Goal: Transaction & Acquisition: Obtain resource

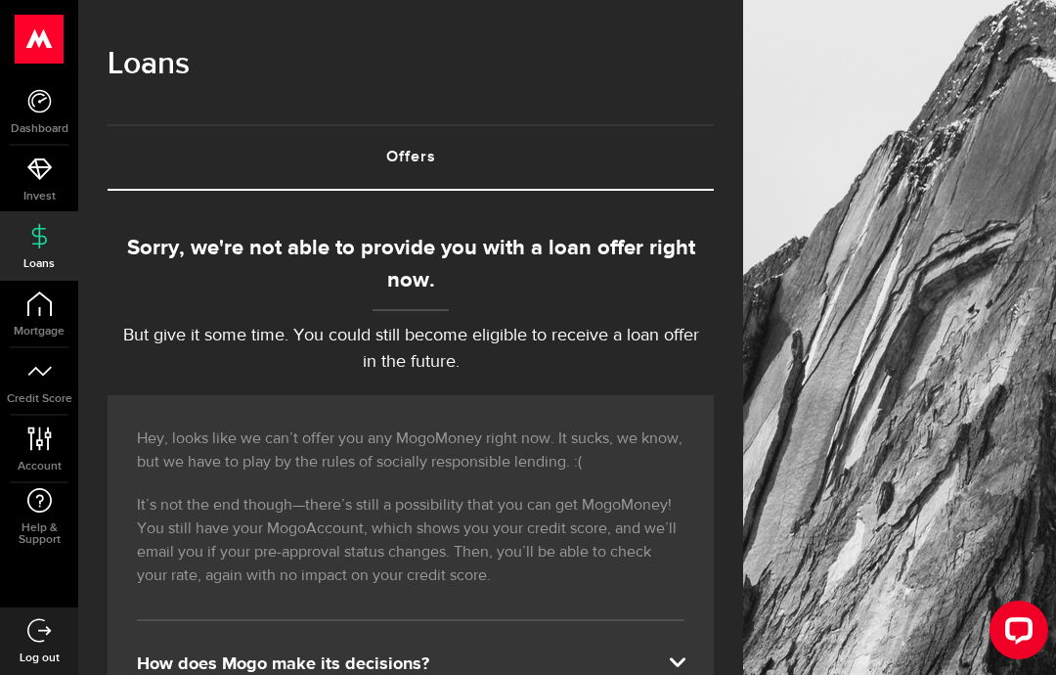
click at [46, 165] on icon at bounding box center [39, 168] width 24 height 24
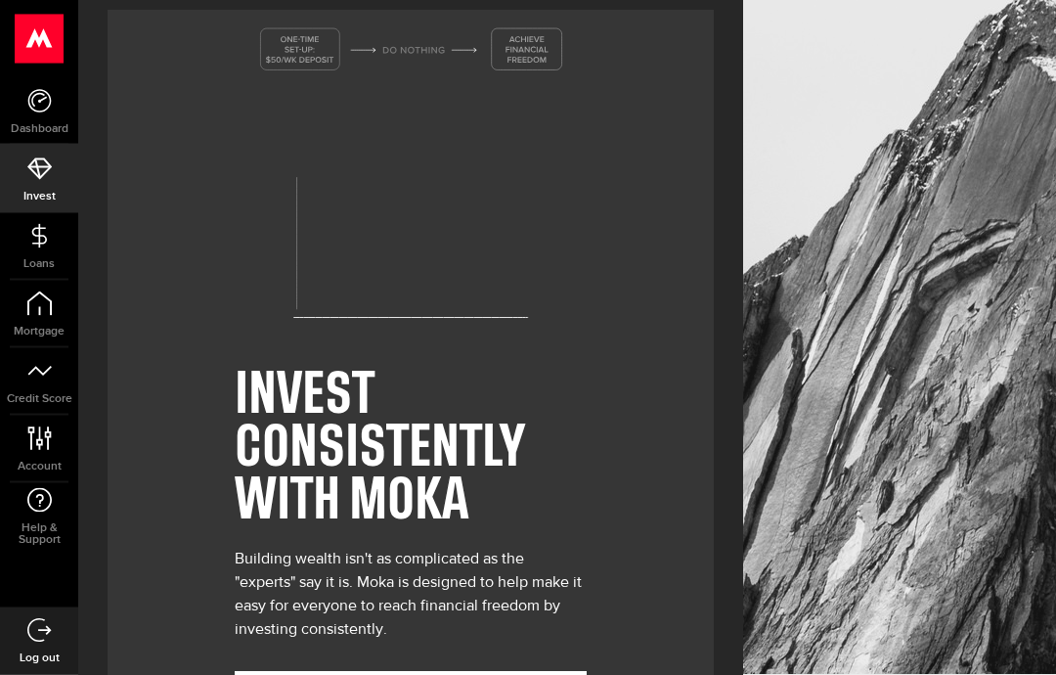
scroll to position [110, 0]
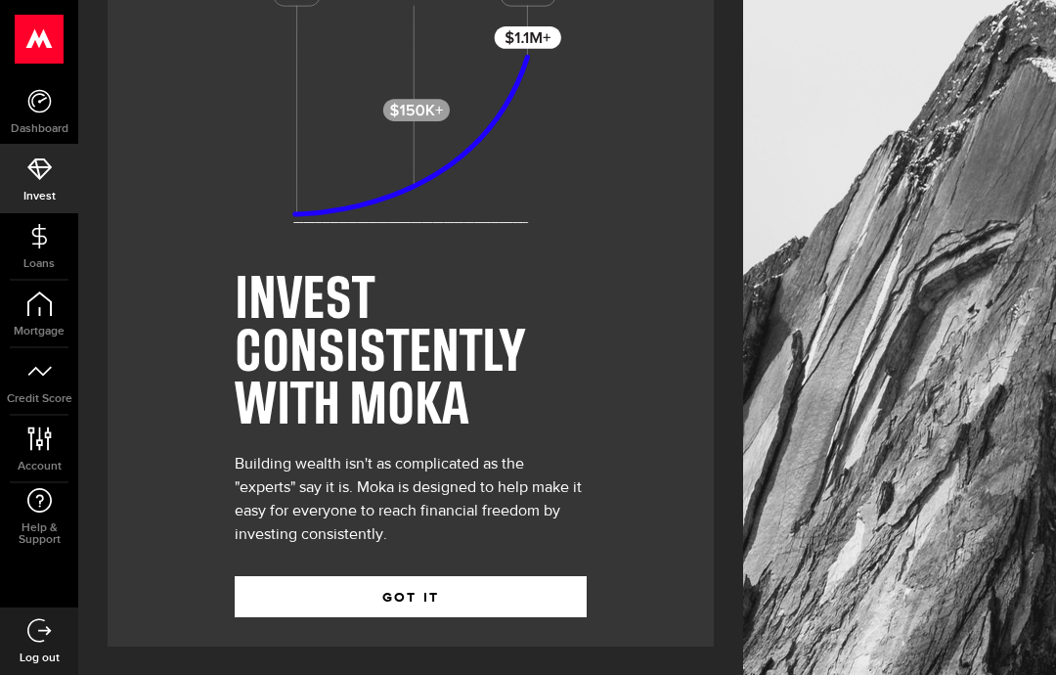
click at [534, 588] on button "GOT IT" at bounding box center [411, 596] width 352 height 41
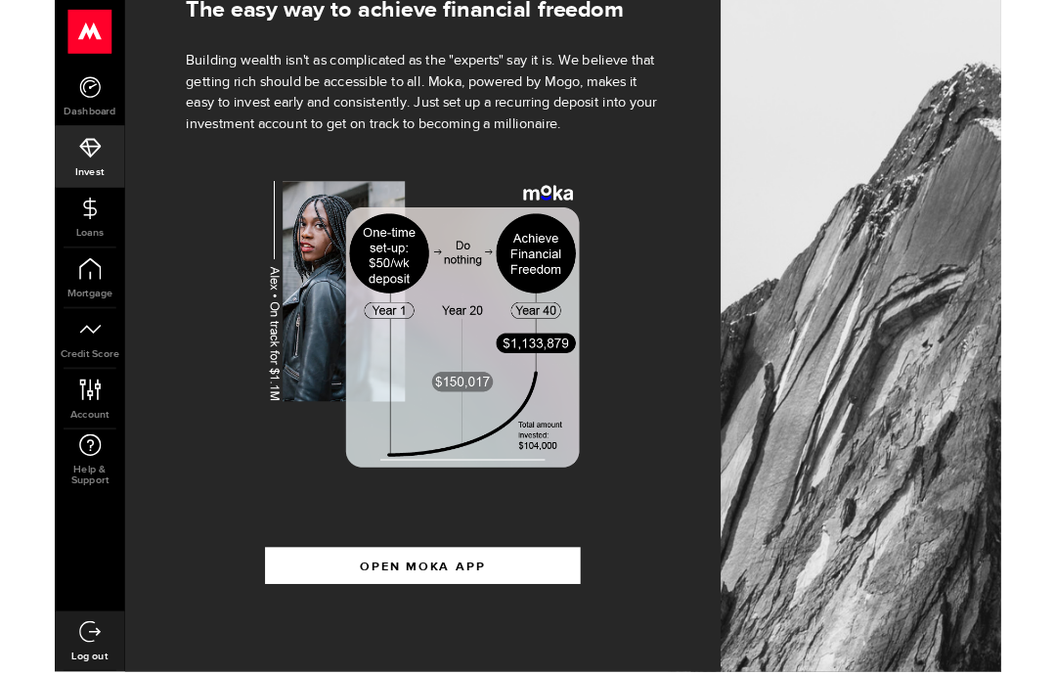
scroll to position [338, 0]
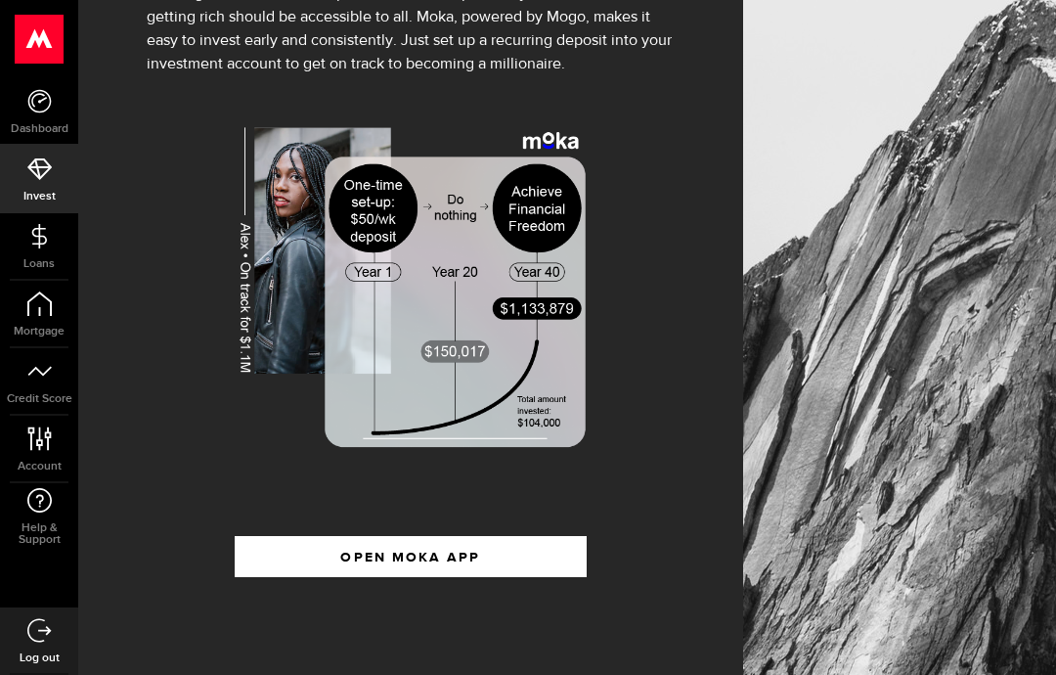
click at [547, 563] on button "OPEN MOKA APP" at bounding box center [411, 556] width 352 height 41
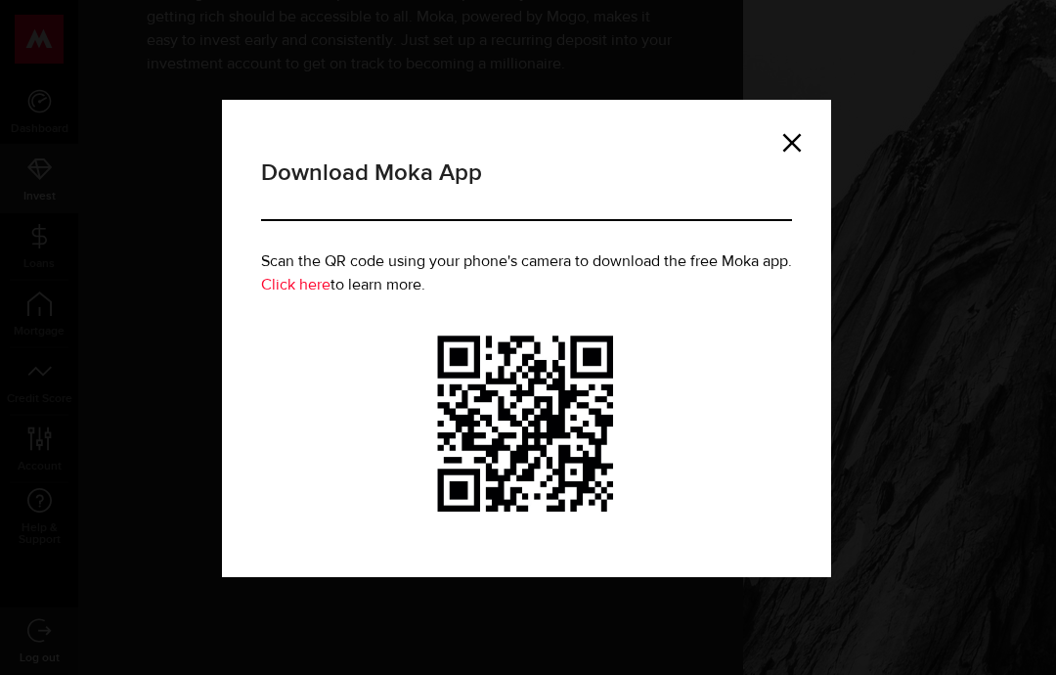
click at [811, 120] on div "Download Moka App Scan the QR code using your phone's camera to download the fr…" at bounding box center [526, 338] width 609 height 477
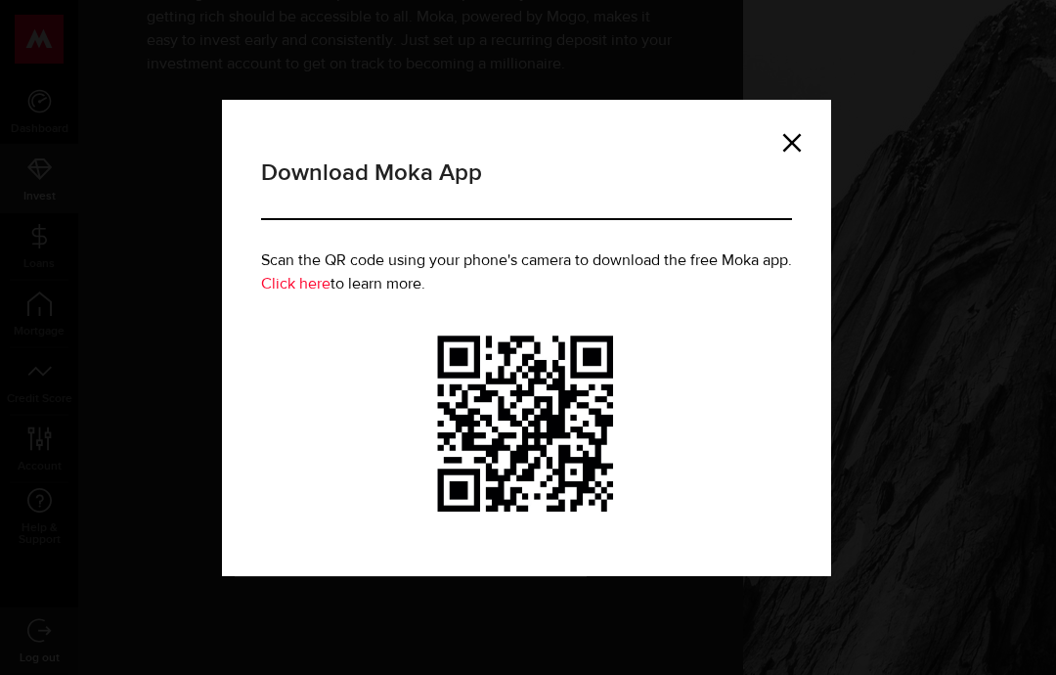
click at [789, 140] on link at bounding box center [792, 143] width 20 height 20
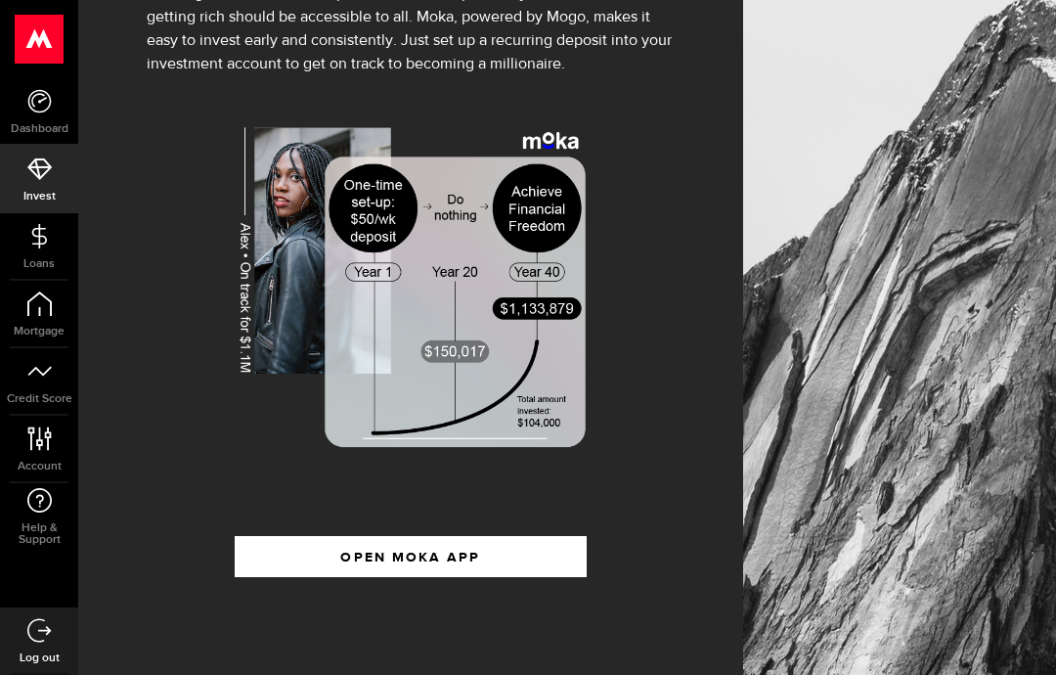
click at [40, 123] on span "Dashboard" at bounding box center [39, 129] width 78 height 12
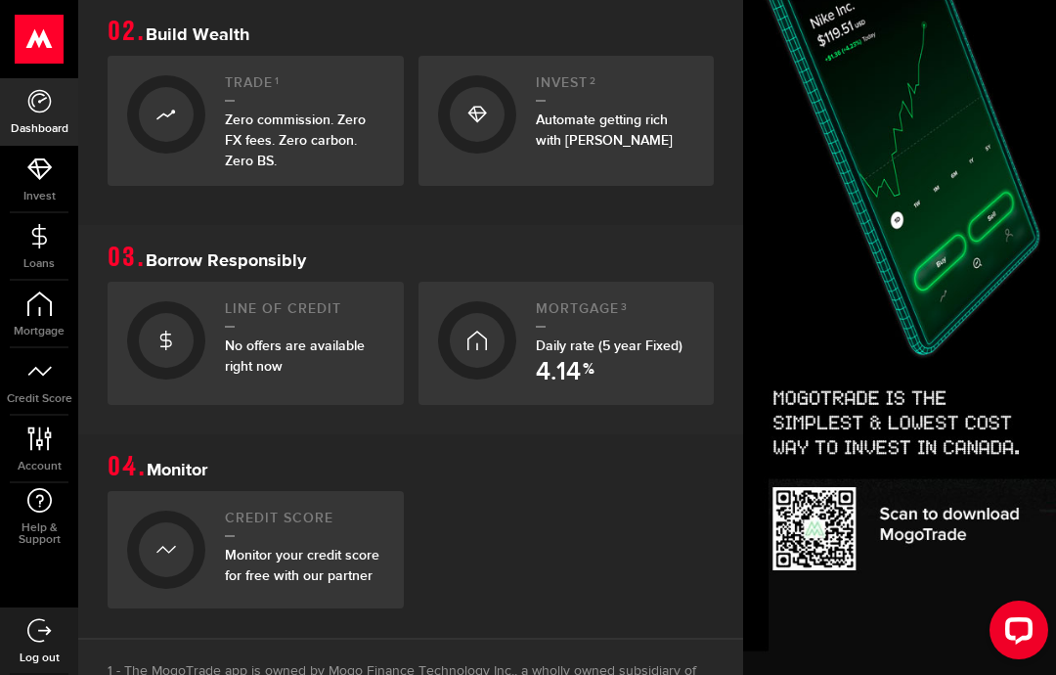
scroll to position [653, 21]
click at [647, 316] on h2 "Mortgage 3" at bounding box center [615, 313] width 159 height 26
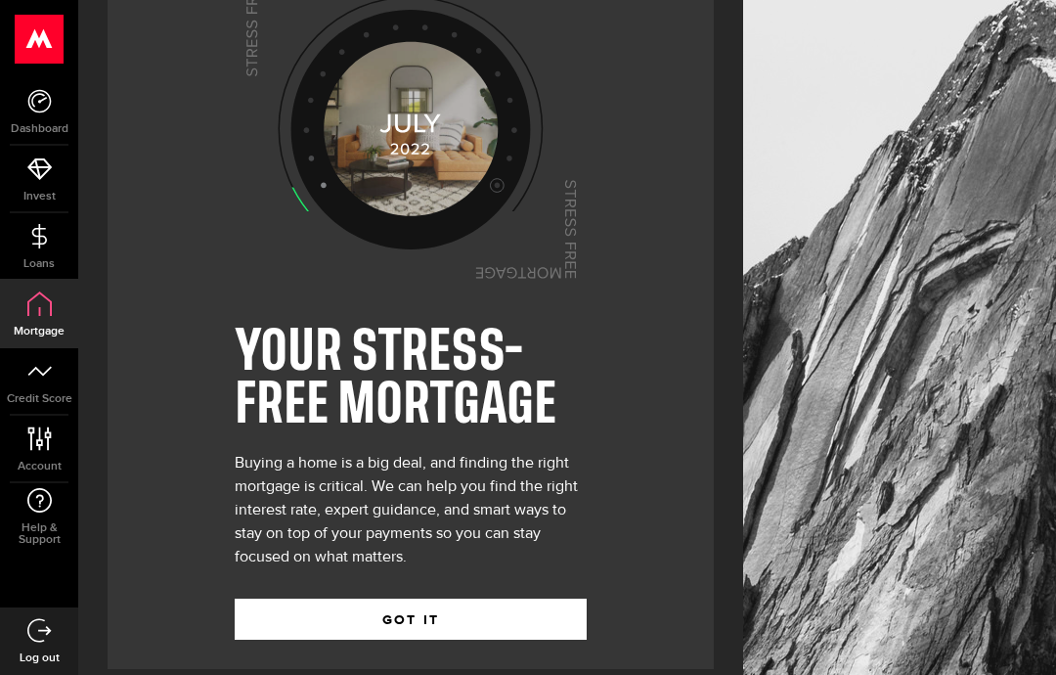
scroll to position [80, 0]
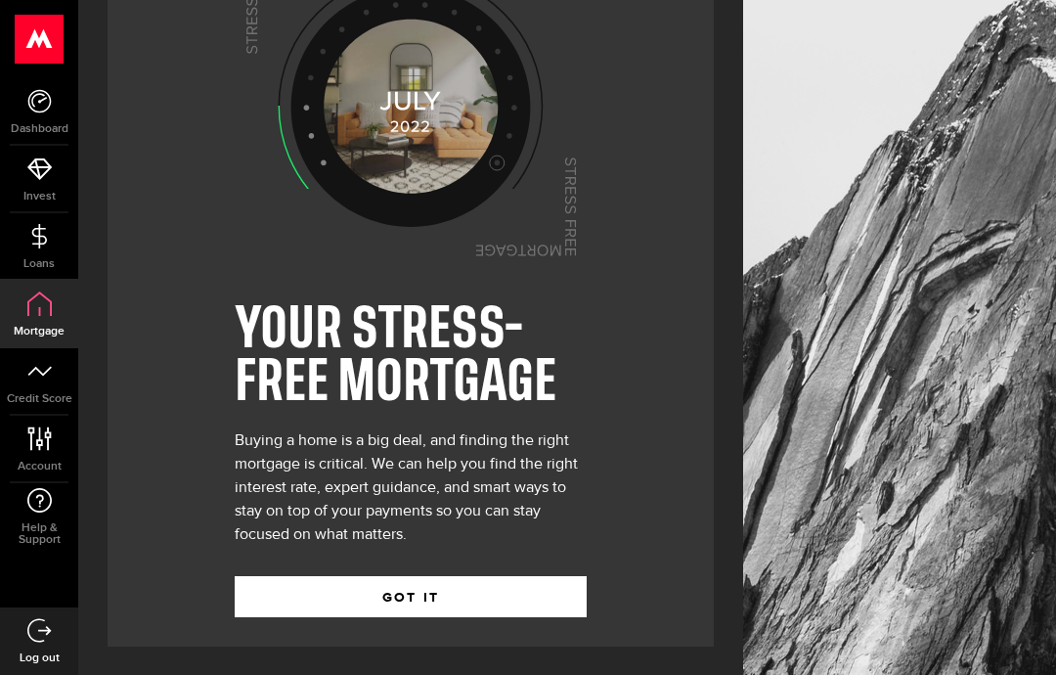
click at [542, 598] on button "GOT IT" at bounding box center [411, 596] width 352 height 41
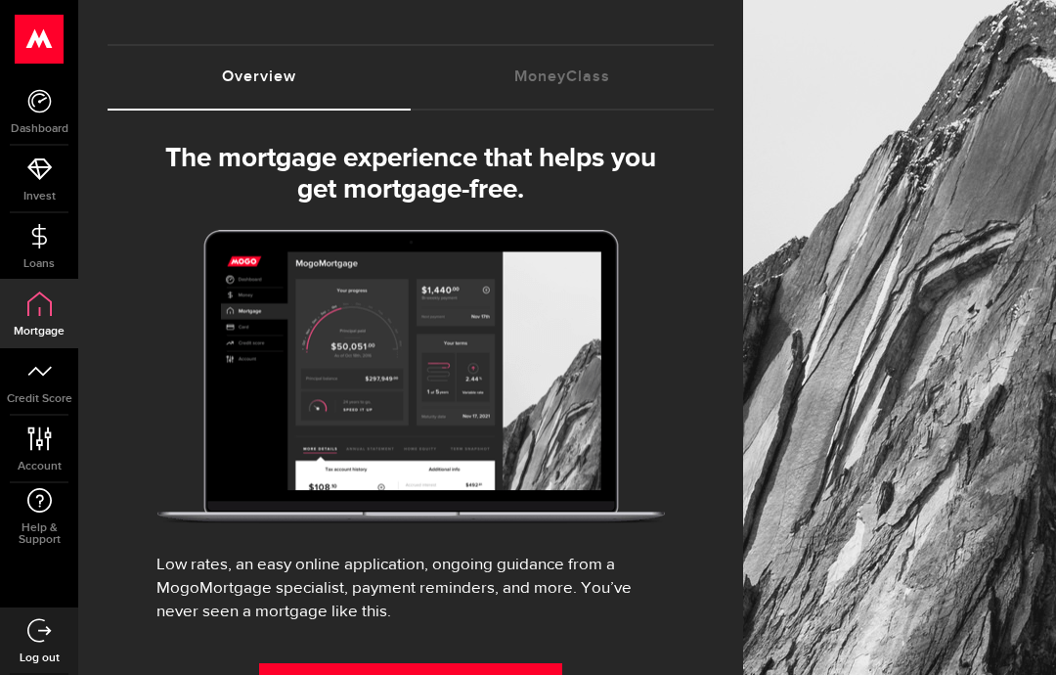
select select "3knYdhfXw4iYoq2m0WGQES"
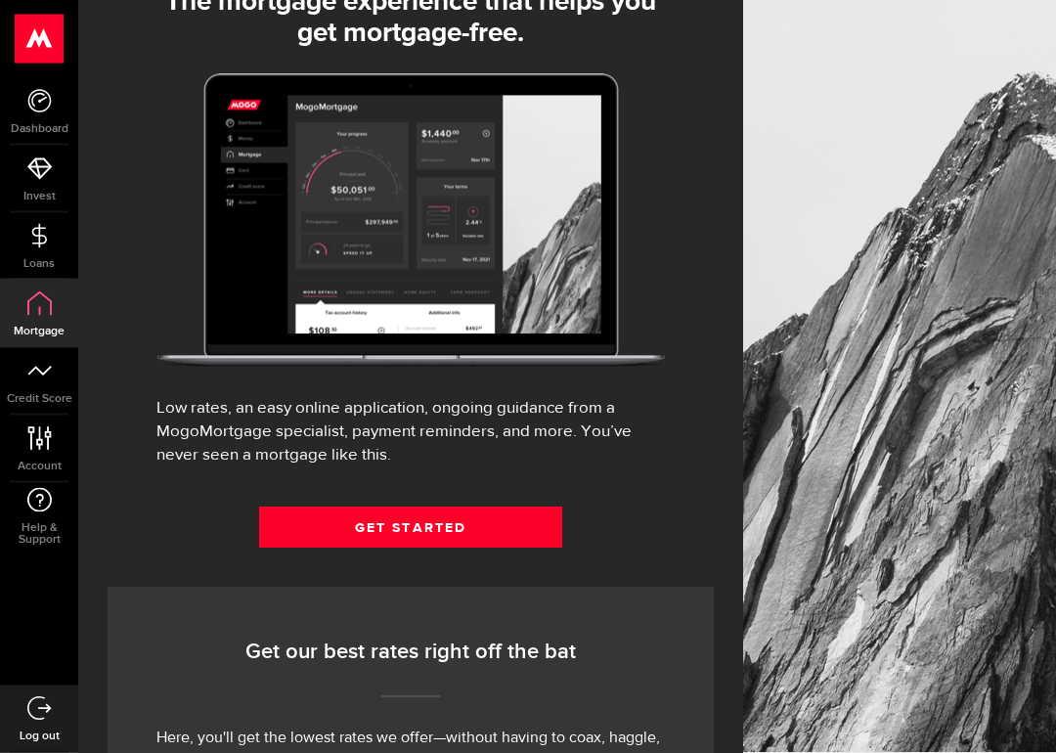
scroll to position [253, 0]
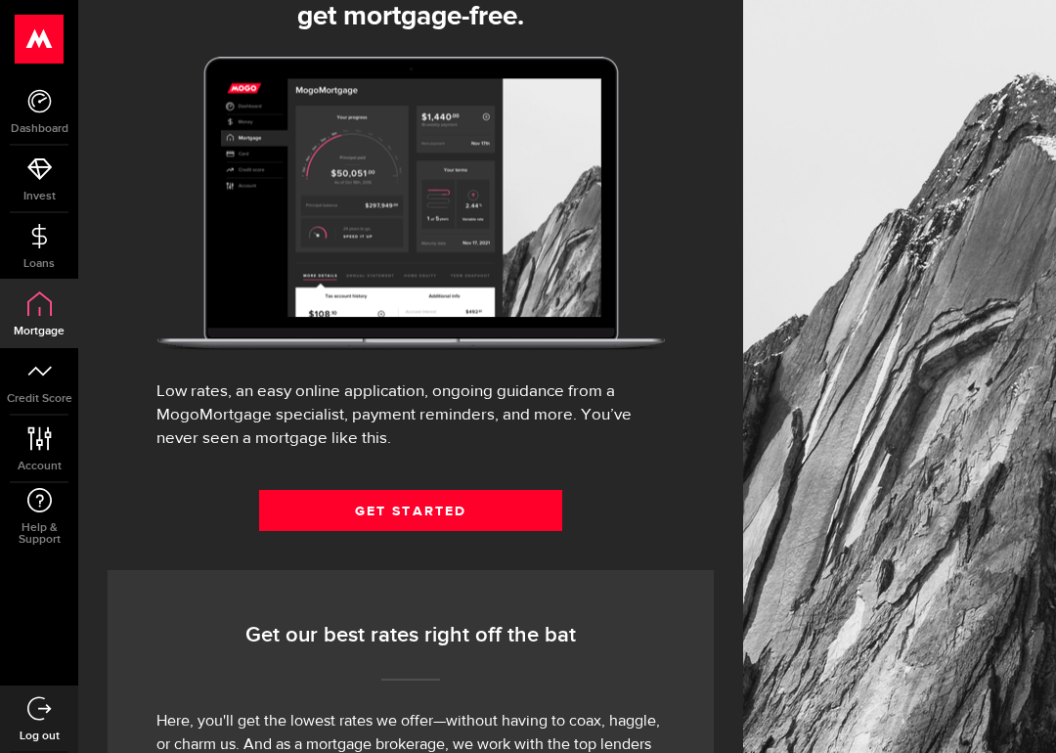
click at [509, 515] on link "Get Started" at bounding box center [410, 510] width 303 height 41
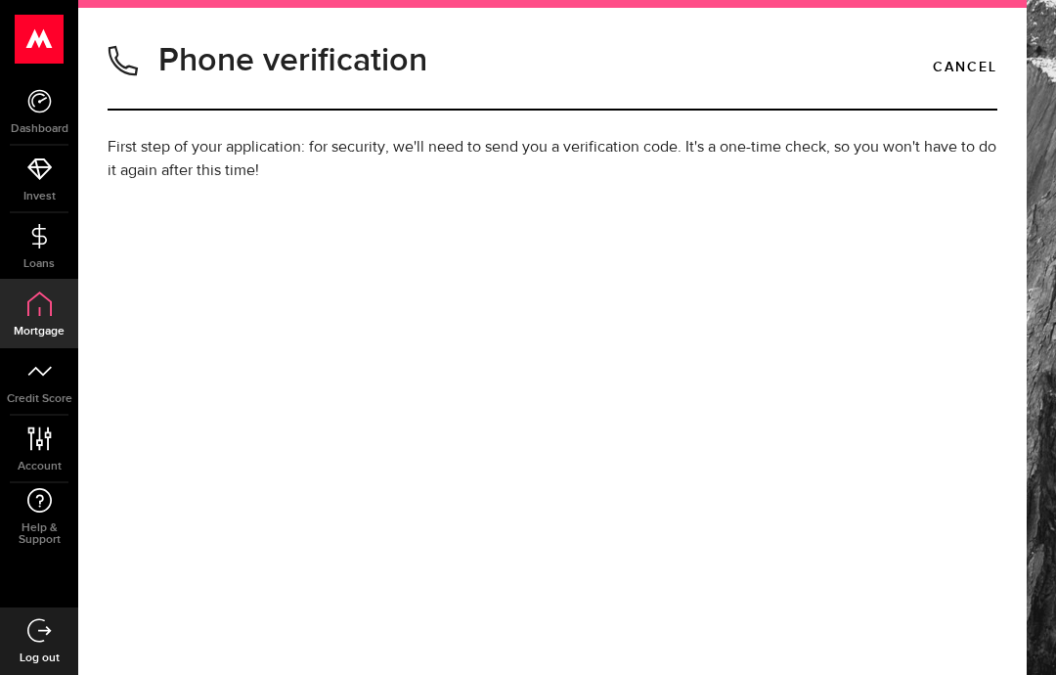
type input "[PHONE_NUMBER]"
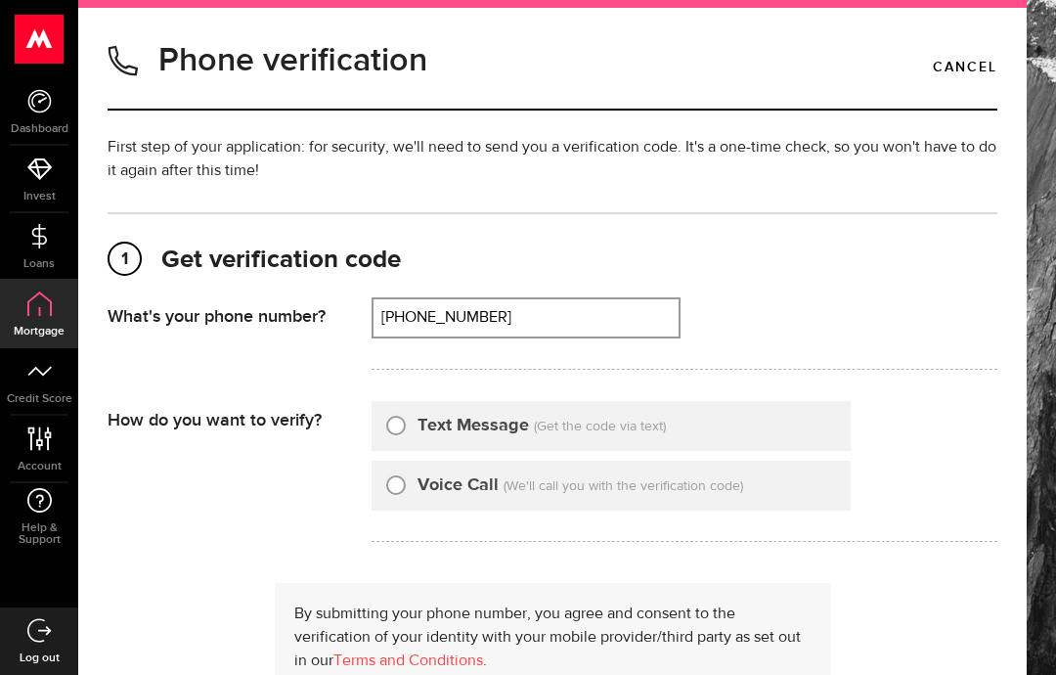
click at [577, 426] on span "(Get the code via text)" at bounding box center [600, 427] width 132 height 14
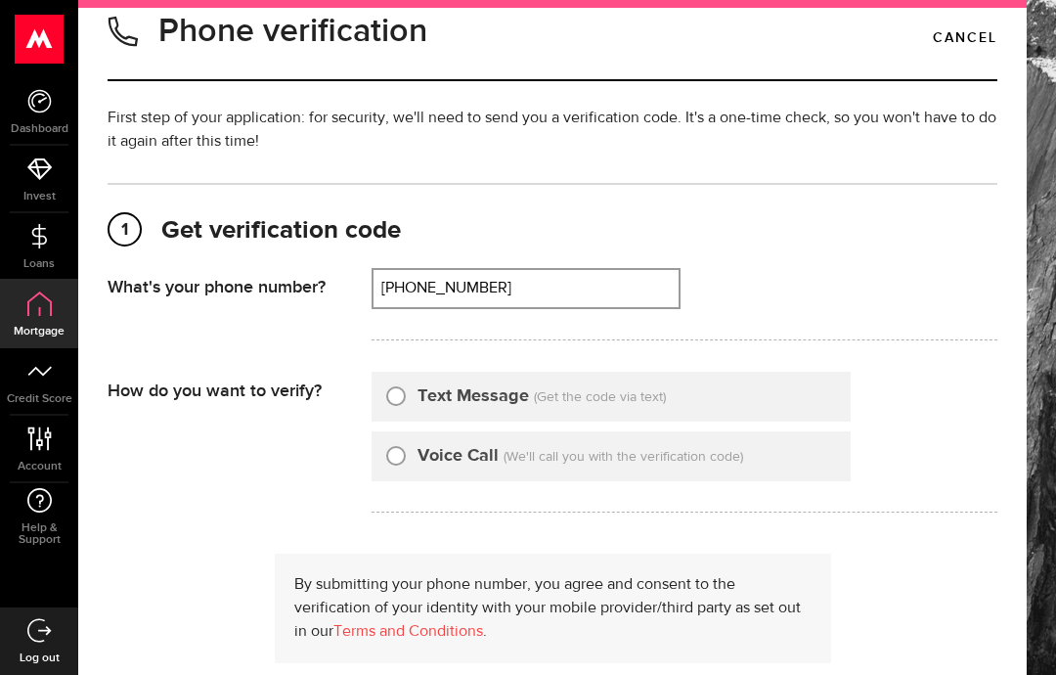
scroll to position [36, 0]
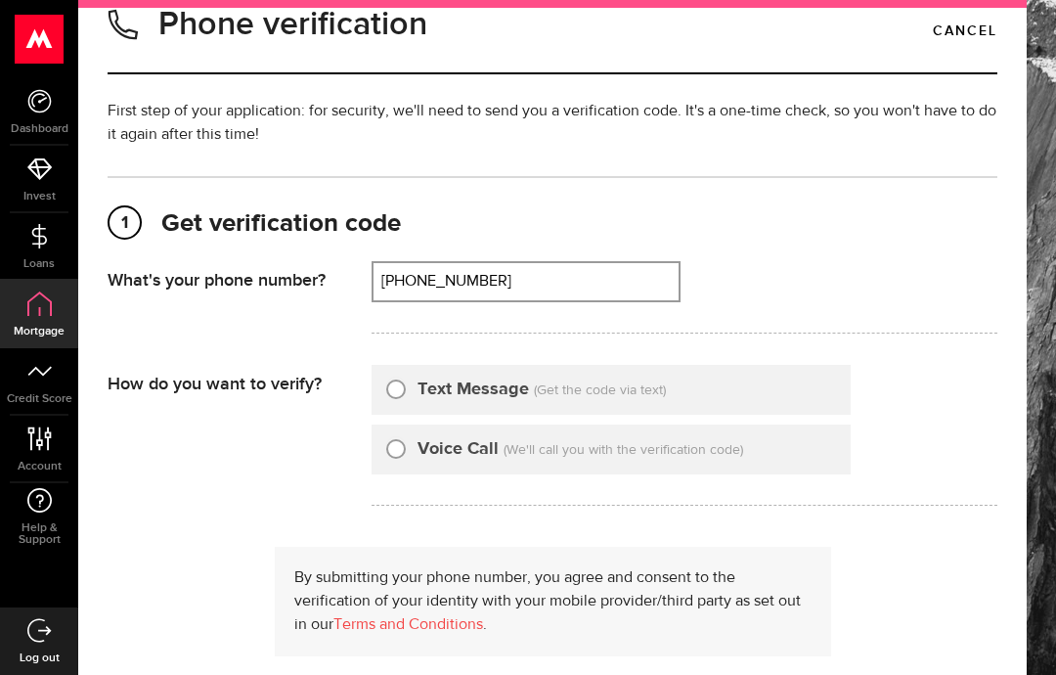
click at [396, 371] on div "Text Message (Get the code via text)" at bounding box center [611, 390] width 479 height 50
click at [394, 386] on input "Text Message" at bounding box center [396, 387] width 20 height 20
radio input "true"
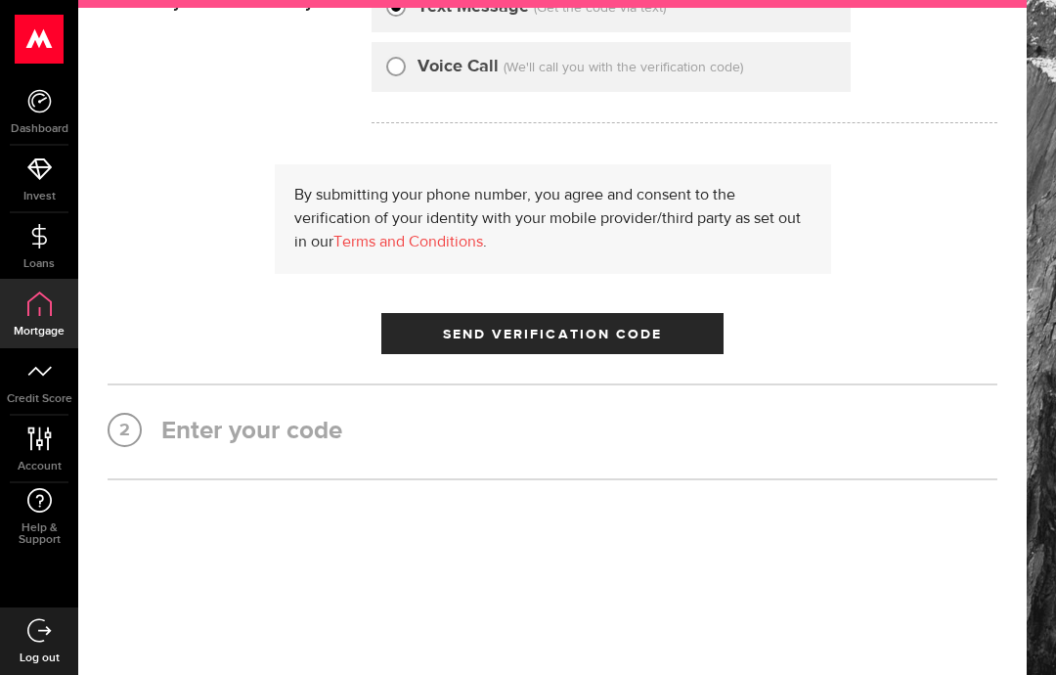
scroll to position [419, 0]
click at [653, 338] on span "Send Verification Code" at bounding box center [553, 335] width 220 height 14
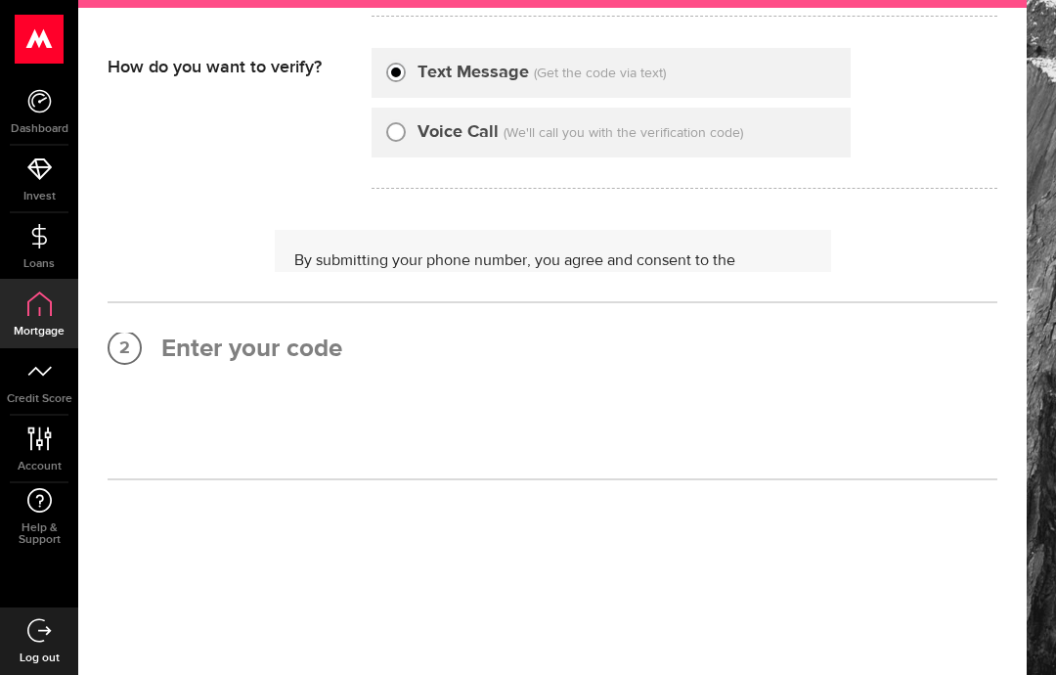
scroll to position [0, 0]
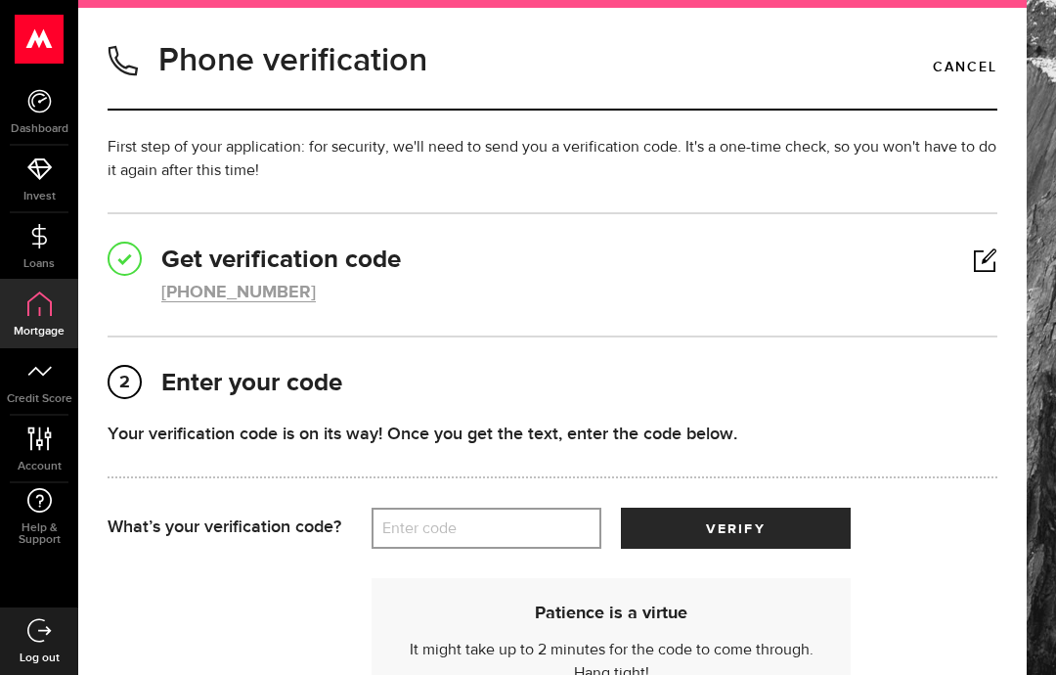
click at [560, 510] on label "Enter code" at bounding box center [487, 529] width 230 height 40
click at [560, 510] on input "Enter code" at bounding box center [487, 528] width 230 height 41
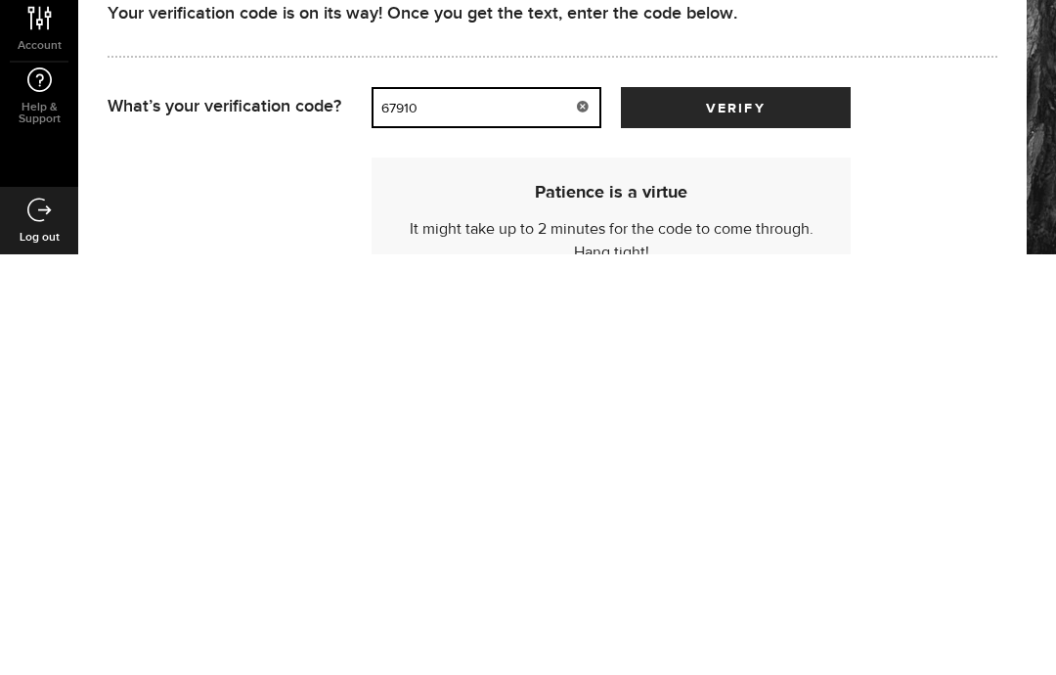
paste input "text"
click at [784, 508] on button "verify" at bounding box center [736, 528] width 230 height 41
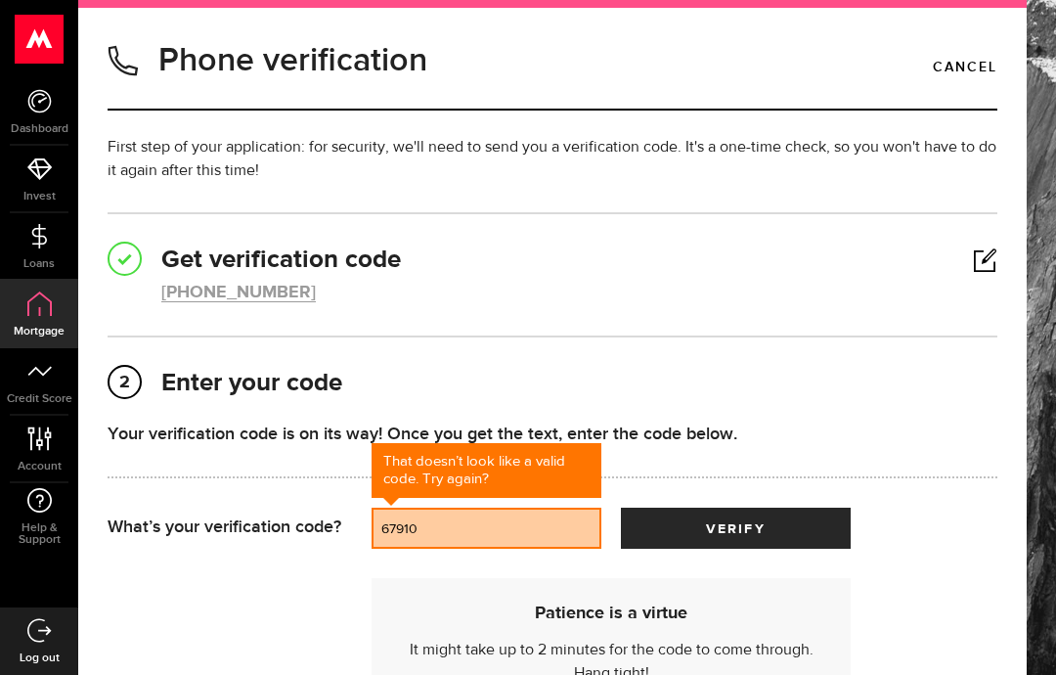
click at [427, 529] on input "67910" at bounding box center [487, 528] width 230 height 41
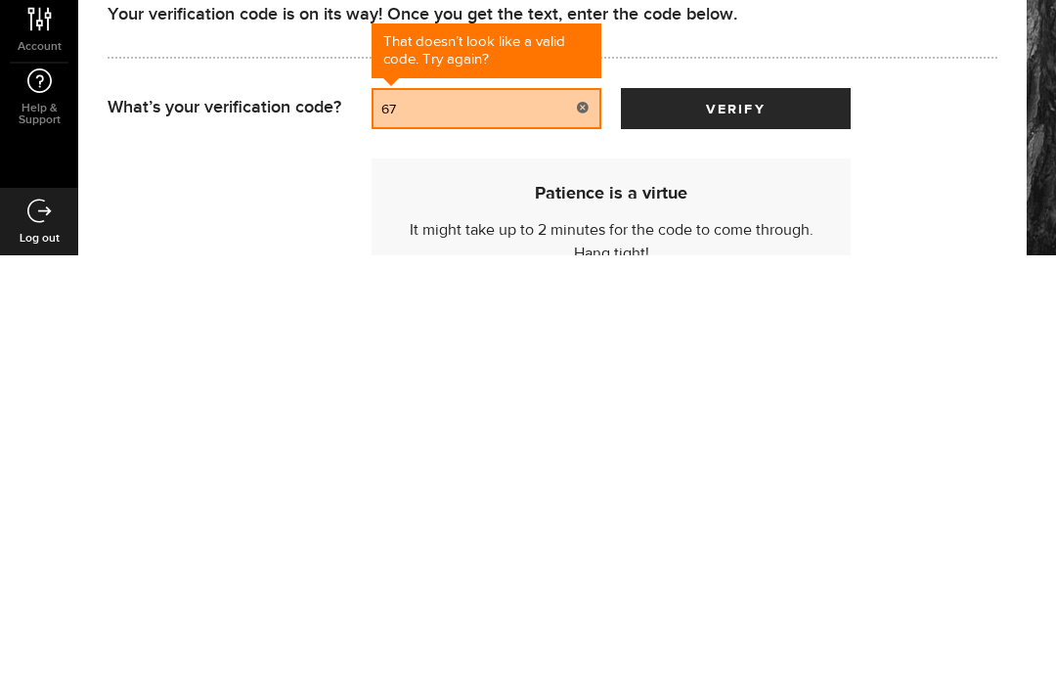
type input "6"
type input "31486"
click at [736, 508] on button "verify" at bounding box center [736, 528] width 230 height 41
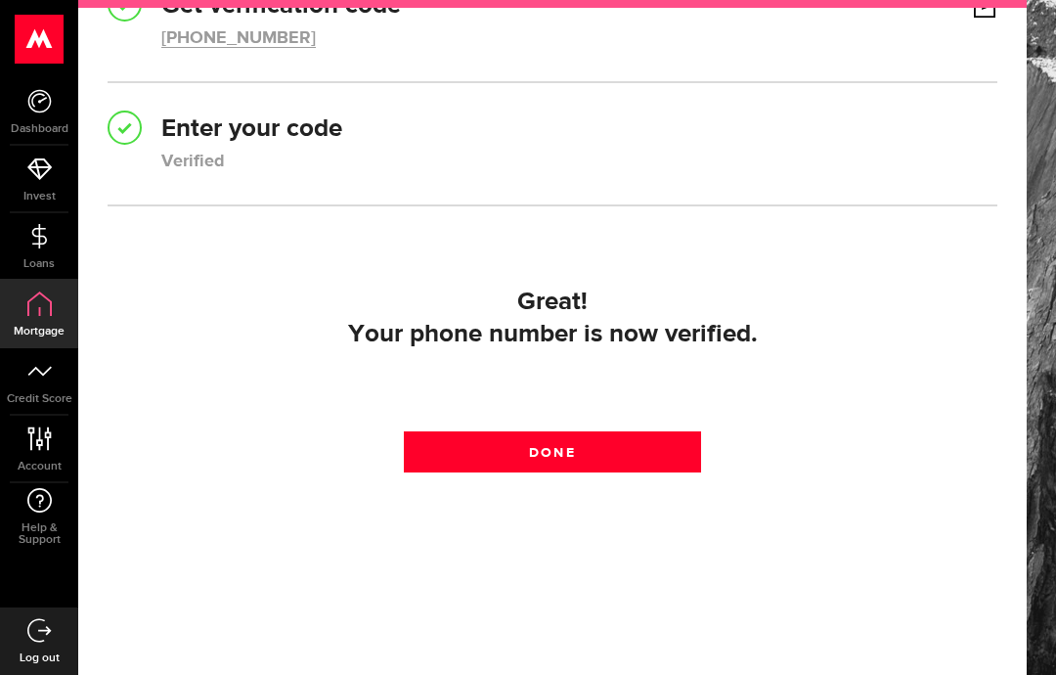
scroll to position [257, 0]
click at [629, 449] on link "Done" at bounding box center [552, 451] width 296 height 41
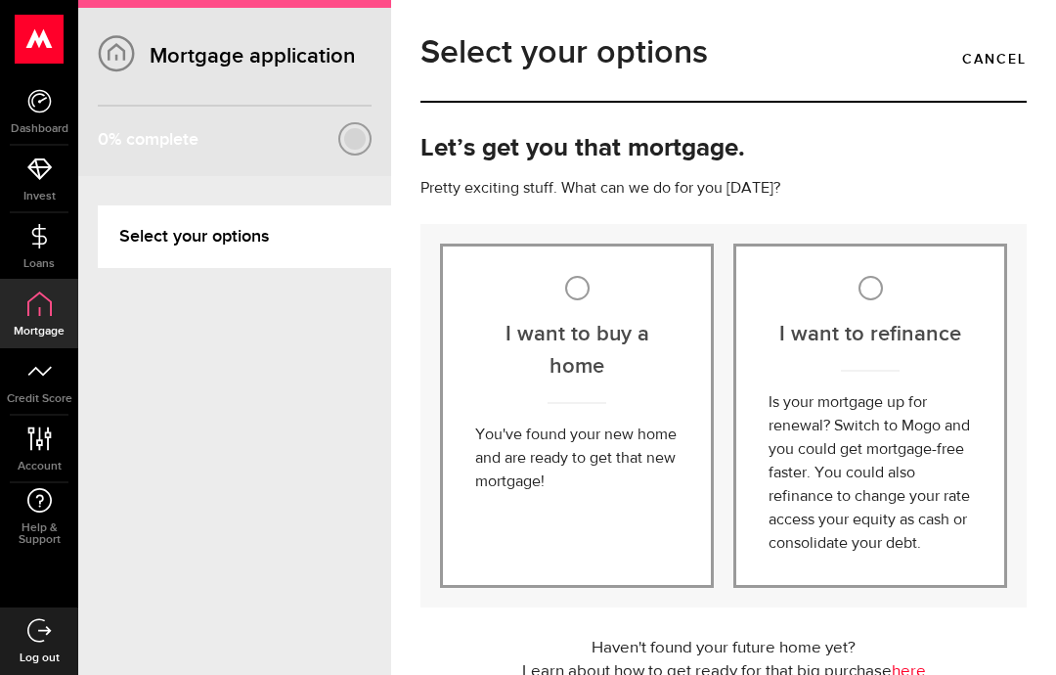
click at [575, 281] on input "I want to buy a home" at bounding box center [577, 288] width 24 height 24
radio input "true"
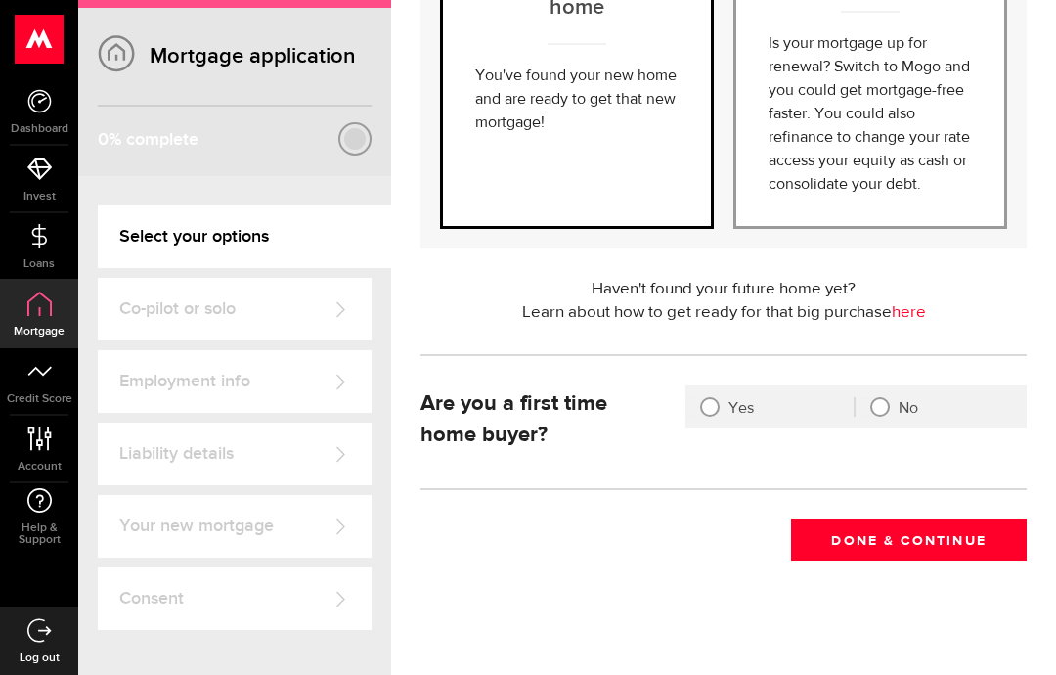
scroll to position [364, 0]
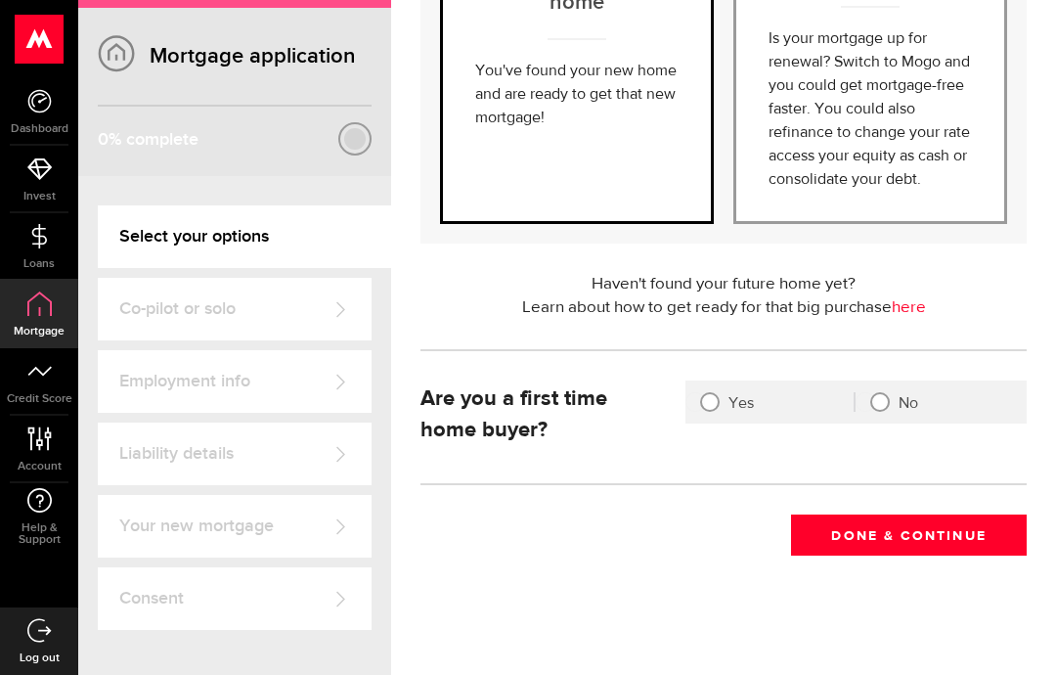
click at [733, 402] on label "Yes" at bounding box center [770, 403] width 169 height 46
click at [705, 402] on input "Yes" at bounding box center [696, 402] width 20 height 20
radio input "true"
click at [899, 531] on button "Done & Continue" at bounding box center [909, 534] width 236 height 41
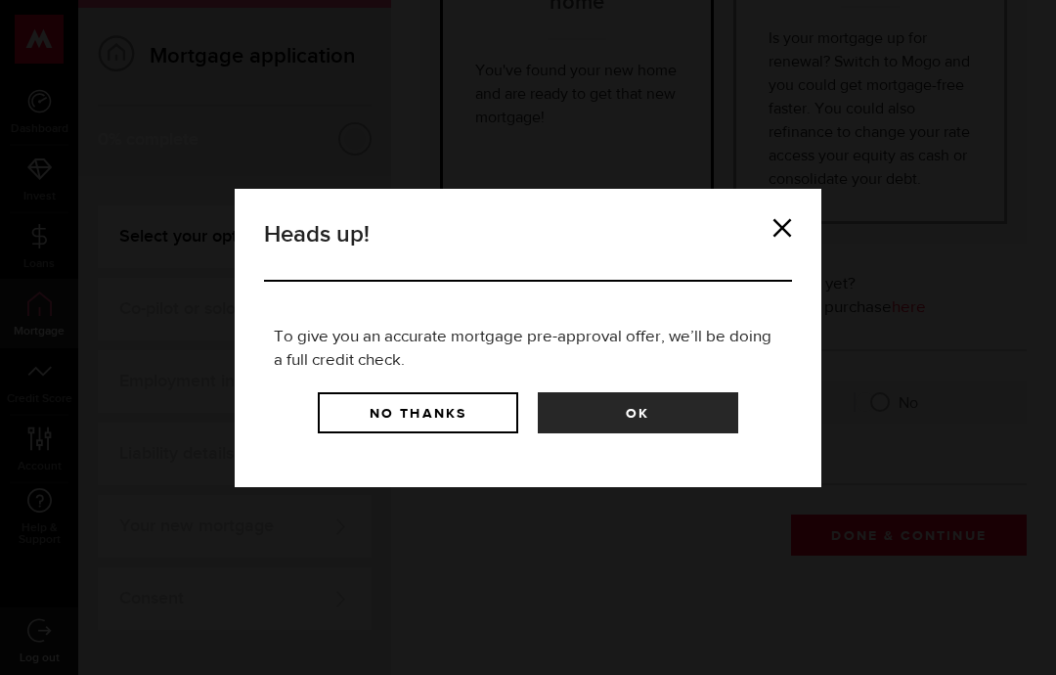
click at [683, 416] on button "Ok" at bounding box center [638, 412] width 201 height 41
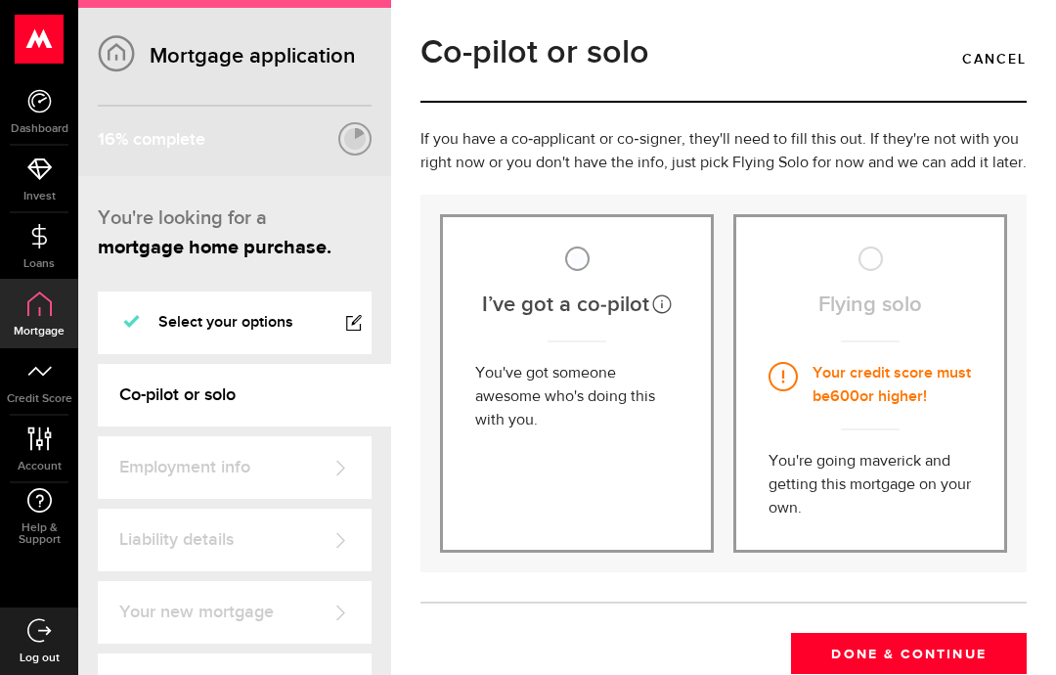
click at [878, 280] on div "Flying solo Your credit score must be 600 or higher! You're going maverick and …" at bounding box center [871, 383] width 274 height 338
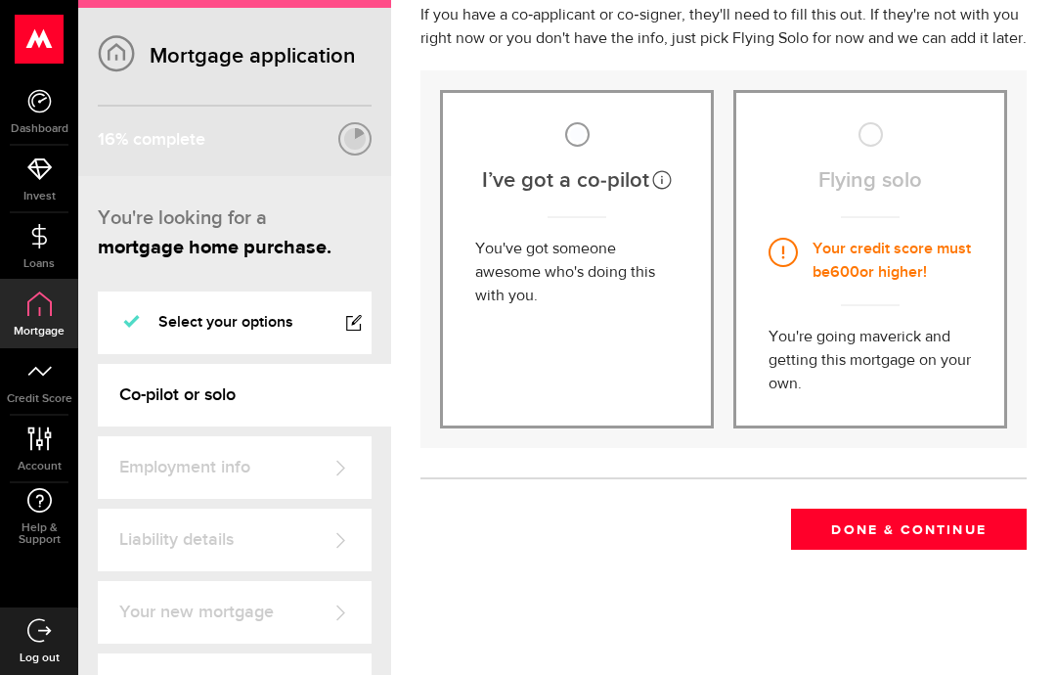
scroll to position [124, 0]
click at [932, 302] on div "Your credit score must be 600 or higher!" at bounding box center [870, 272] width 203 height 68
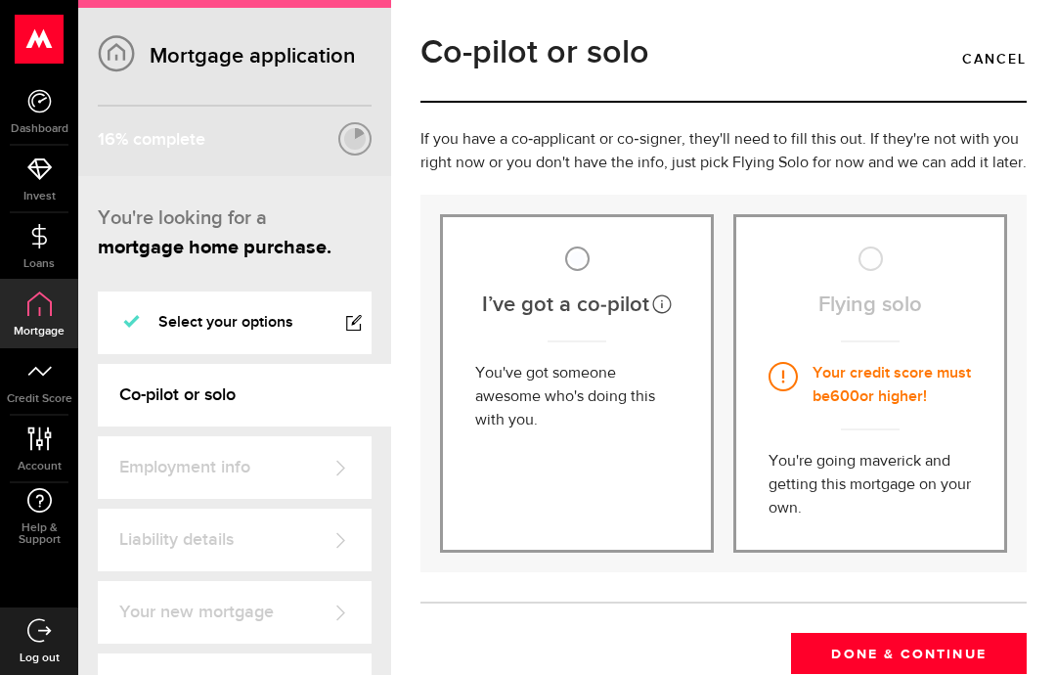
scroll to position [0, 0]
